Goal: Task Accomplishment & Management: Manage account settings

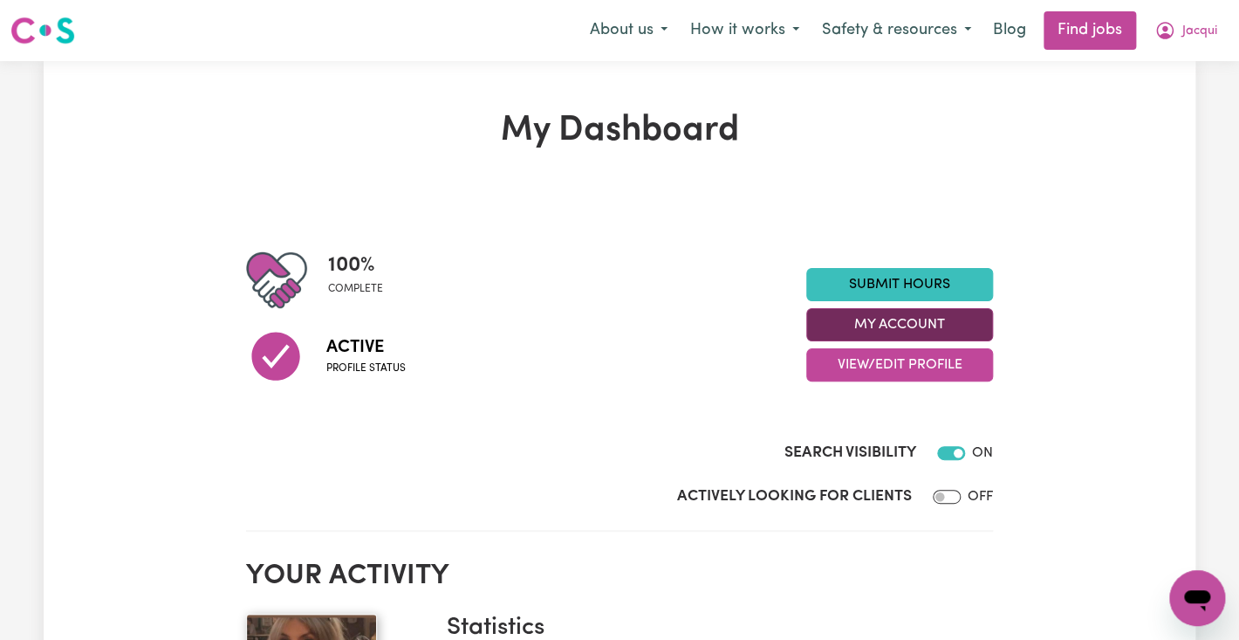
click at [933, 330] on button "My Account" at bounding box center [899, 324] width 187 height 33
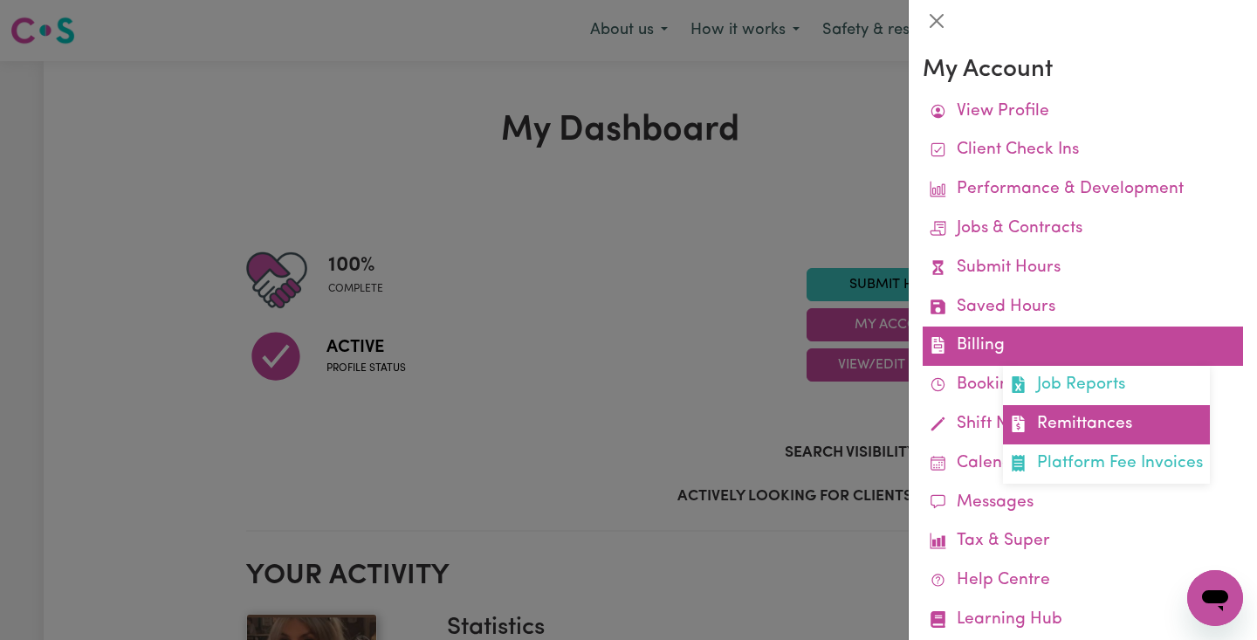
click at [1067, 422] on link "Remittances" at bounding box center [1106, 424] width 207 height 39
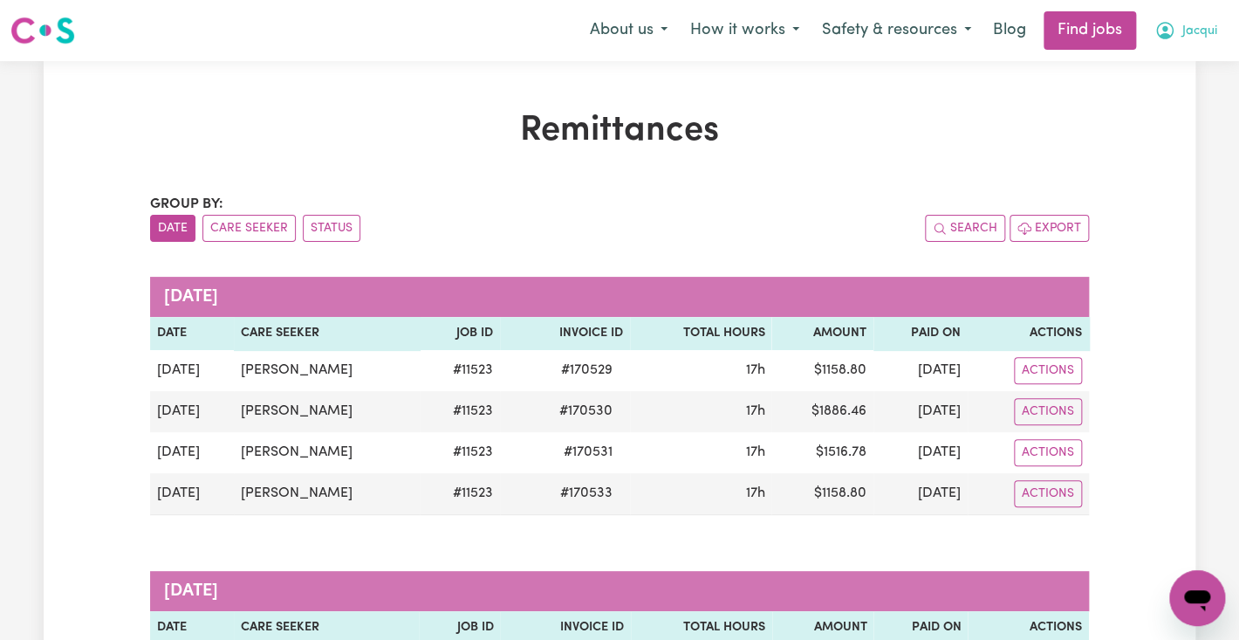
click at [1205, 31] on span "Jacqui" at bounding box center [1199, 31] width 35 height 19
click at [1198, 92] on link "My Dashboard" at bounding box center [1159, 100] width 138 height 33
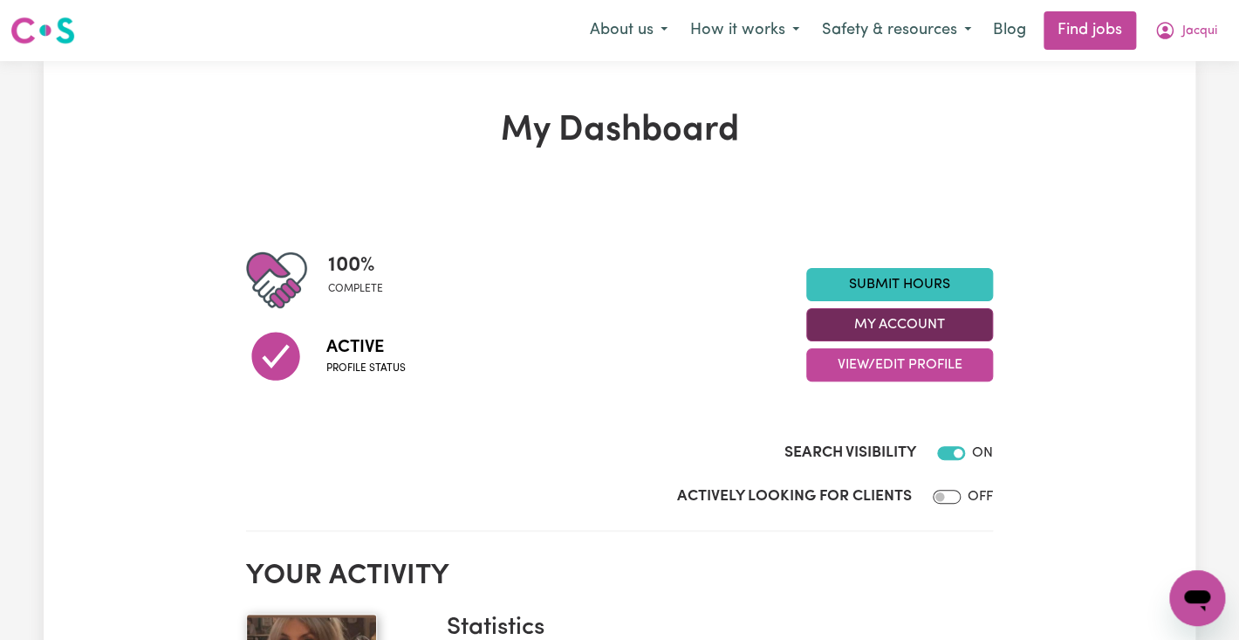
click at [961, 317] on button "My Account" at bounding box center [899, 324] width 187 height 33
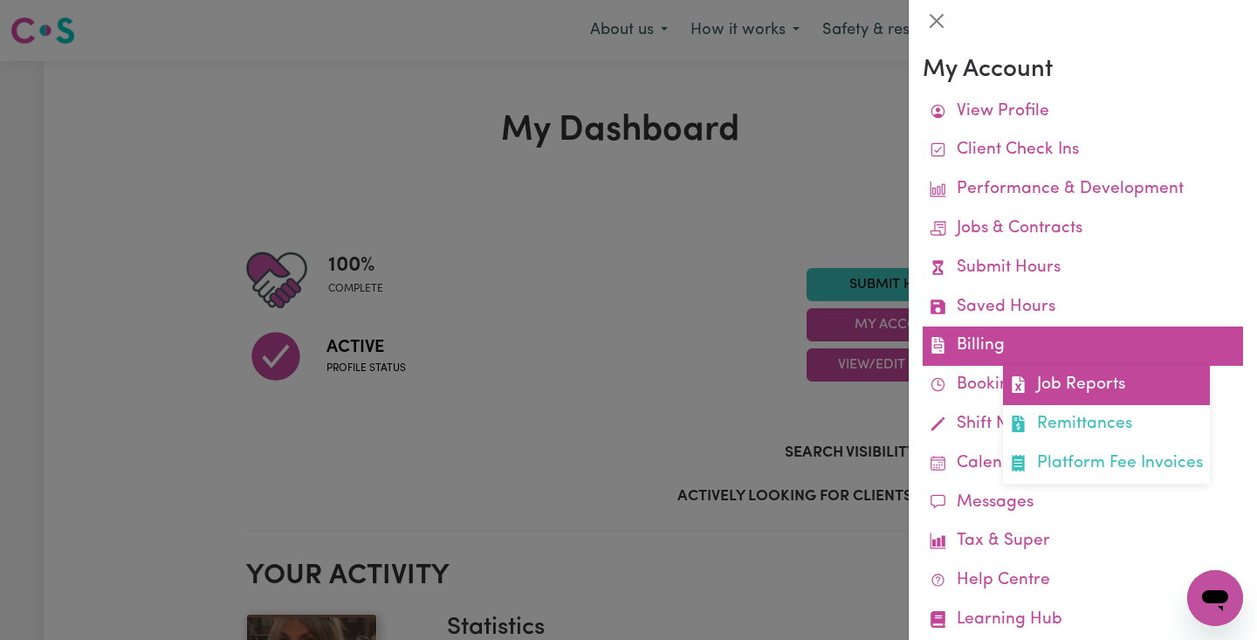
click at [1051, 382] on link "Job Reports" at bounding box center [1106, 385] width 207 height 39
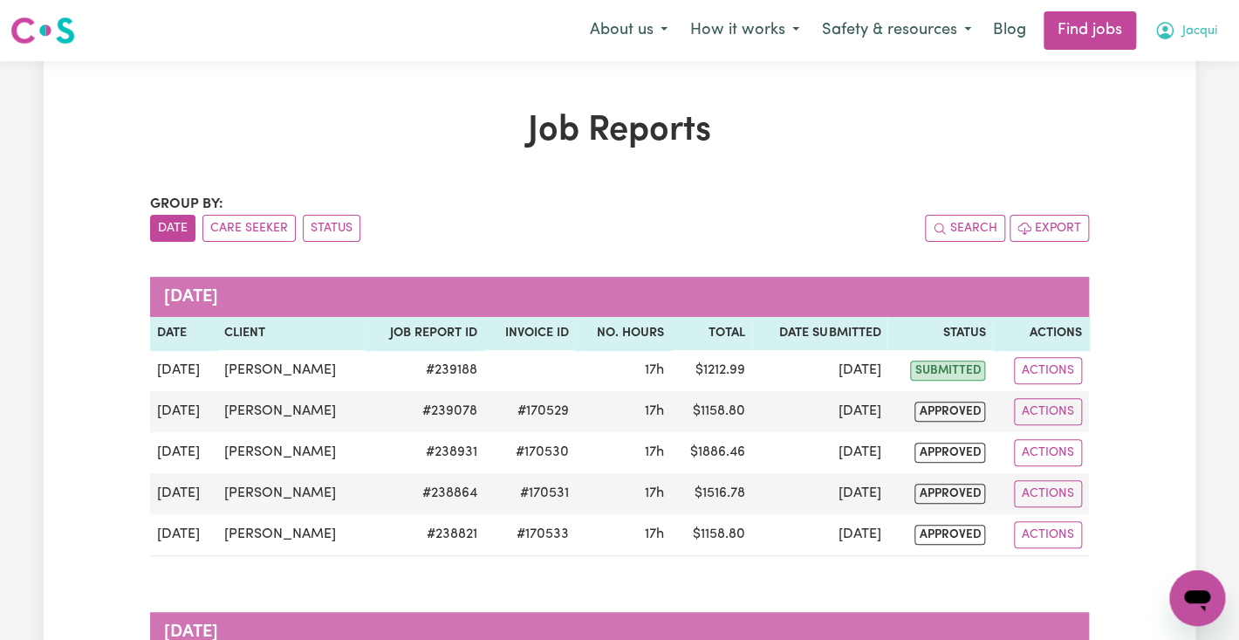
click at [1194, 25] on span "Jacqui" at bounding box center [1199, 31] width 35 height 19
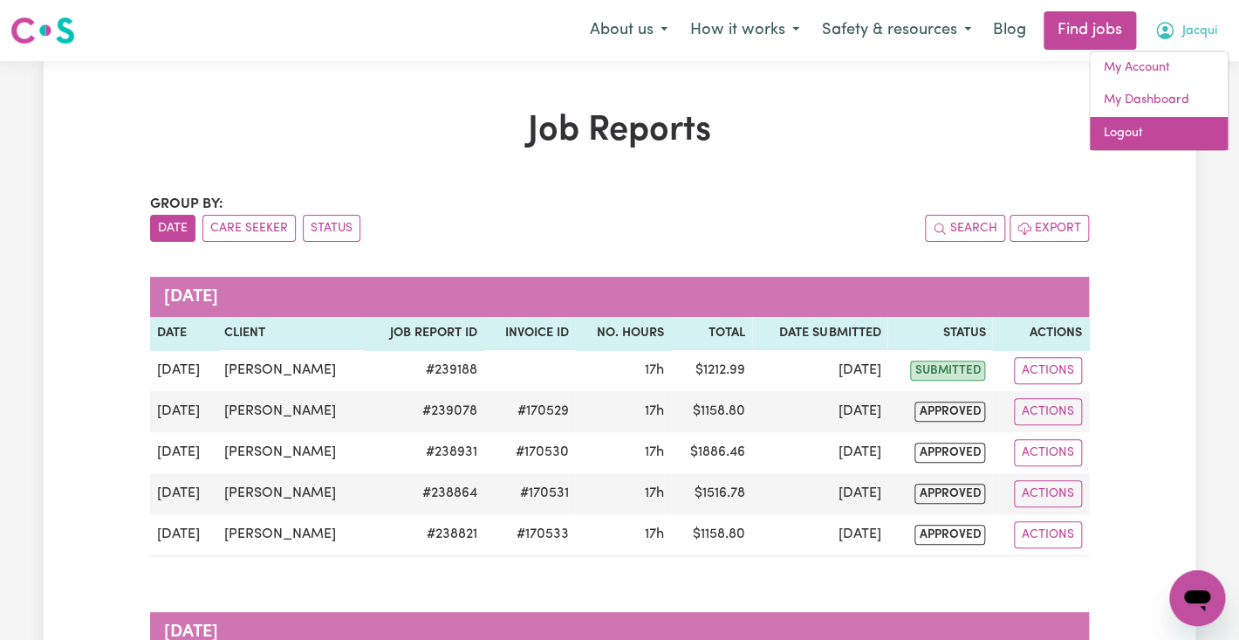
click at [1188, 134] on link "Logout" at bounding box center [1159, 133] width 138 height 33
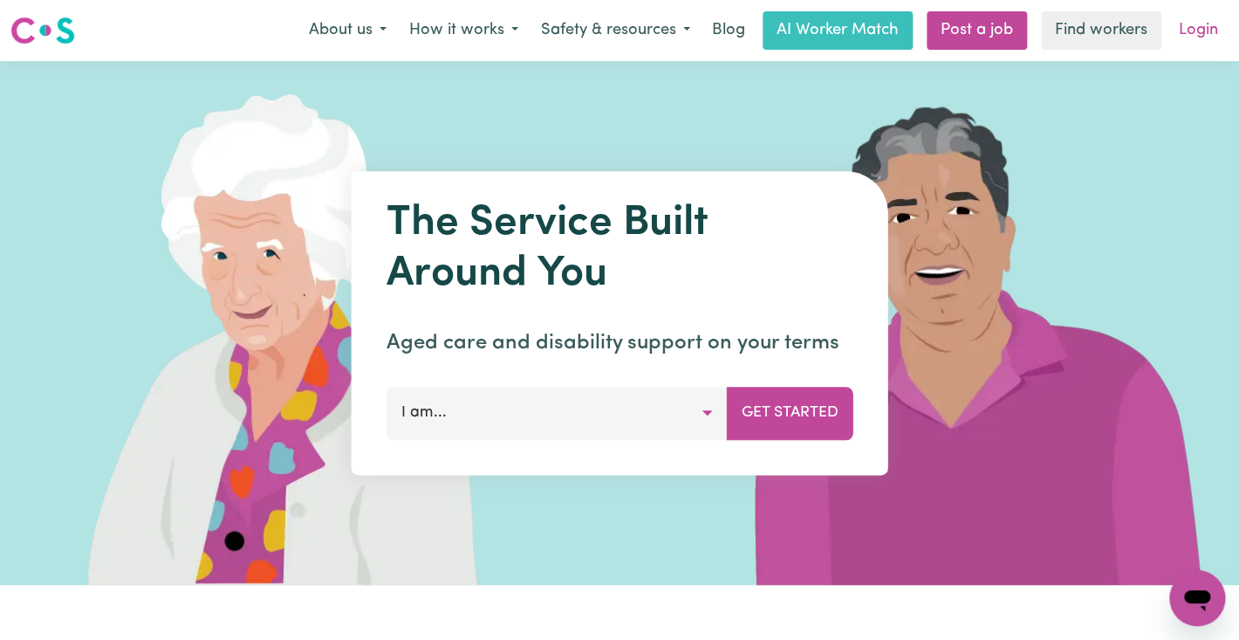
click at [1195, 30] on link "Login" at bounding box center [1198, 30] width 60 height 38
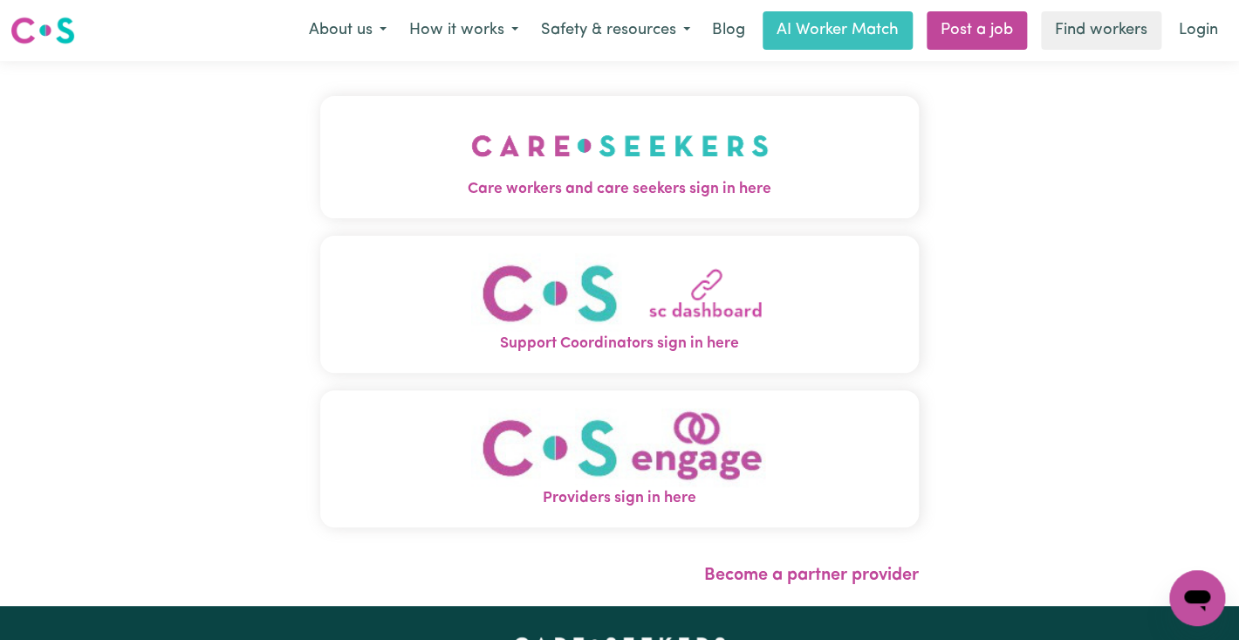
click at [671, 185] on span "Care workers and care seekers sign in here" at bounding box center [619, 189] width 599 height 23
